Goal: Transaction & Acquisition: Subscribe to service/newsletter

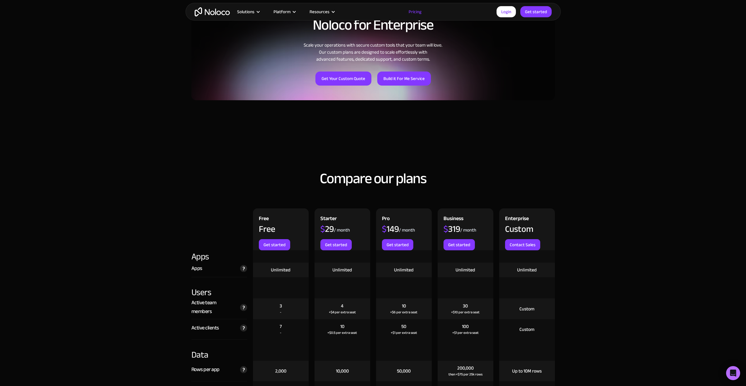
scroll to position [498, 0]
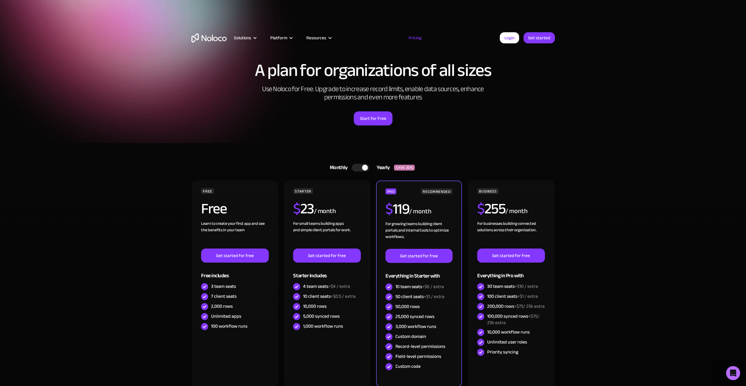
click at [195, 111] on div "Start for Free" at bounding box center [372, 116] width 363 height 18
click at [358, 167] on div at bounding box center [361, 168] width 18 height 8
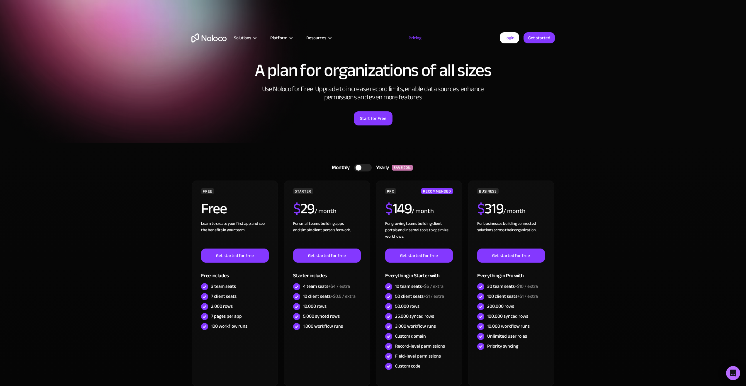
click at [361, 166] on div at bounding box center [363, 168] width 18 height 8
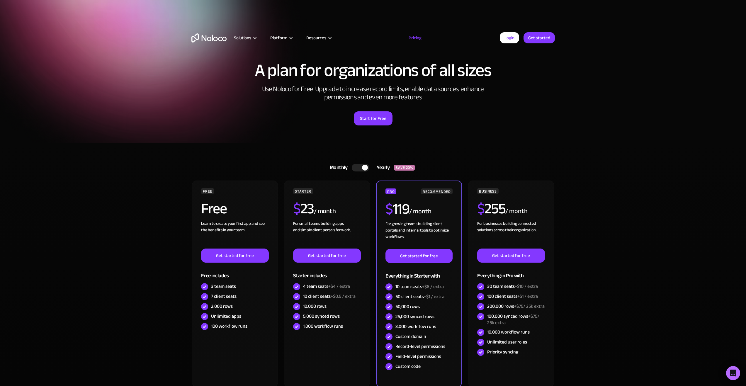
click at [365, 169] on div at bounding box center [365, 168] width 6 height 6
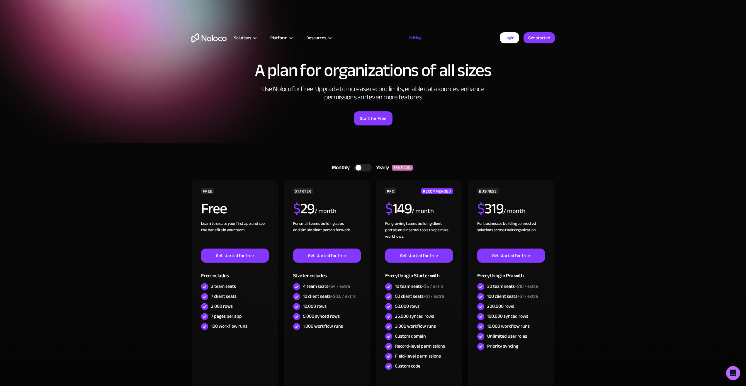
click at [365, 169] on div at bounding box center [363, 168] width 18 height 8
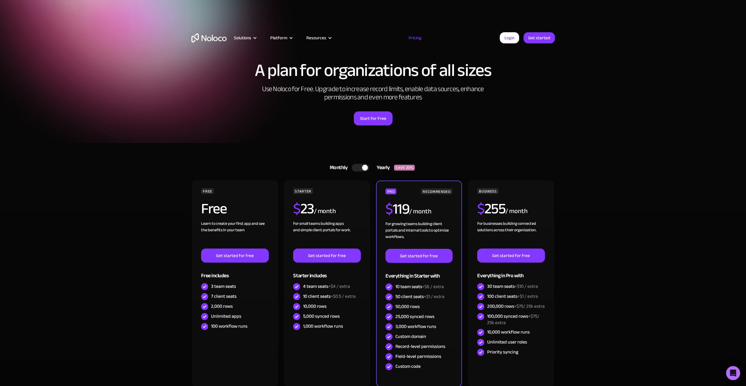
click at [365, 169] on div at bounding box center [365, 168] width 6 height 6
